Goal: Task Accomplishment & Management: Manage account settings

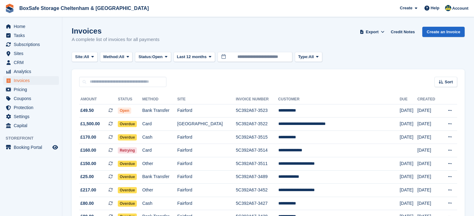
scroll to position [72, 0]
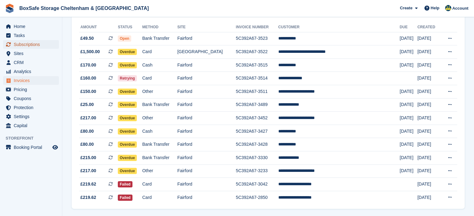
click at [43, 48] on span "Subscriptions" at bounding box center [32, 44] width 37 height 9
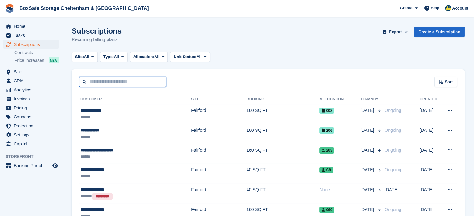
click at [131, 78] on input "text" at bounding box center [122, 82] width 87 height 10
type input "******"
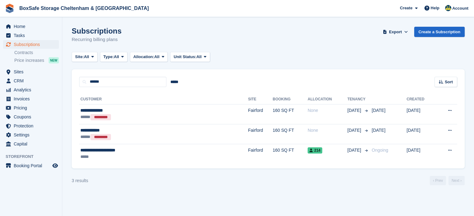
click at [307, 98] on th "Allocation" at bounding box center [327, 100] width 40 height 10
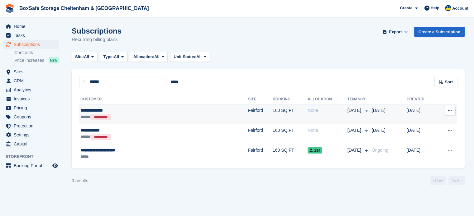
click at [307, 121] on td "None" at bounding box center [327, 114] width 40 height 20
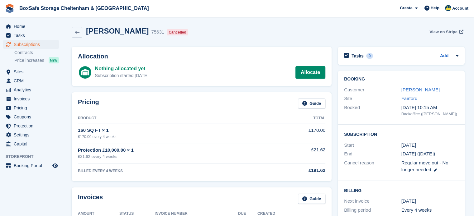
click at [450, 33] on span "View on Stripe" at bounding box center [443, 32] width 28 height 6
